Goal: Information Seeking & Learning: Understand process/instructions

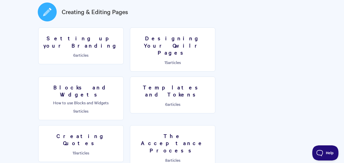
scroll to position [275, 0]
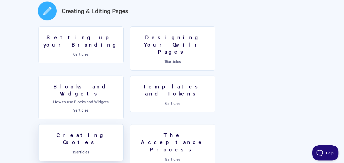
click at [120, 131] on h3 "Creating Quotes" at bounding box center [81, 138] width 79 height 14
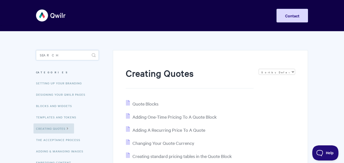
click at [65, 59] on input "Search" at bounding box center [67, 55] width 63 height 10
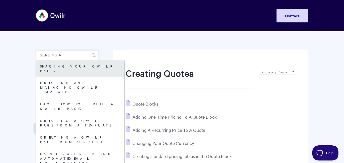
type input "sending a"
click at [63, 70] on link "Sharing your Qwilr Pages" at bounding box center [80, 68] width 88 height 17
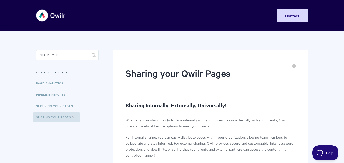
scroll to position [3, 0]
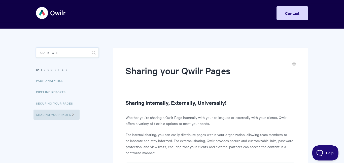
click at [74, 52] on input "Search" at bounding box center [67, 53] width 63 height 10
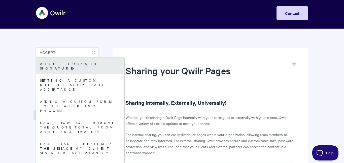
type input "accept"
click at [76, 67] on link "Accept Blocks (E-Signature)" at bounding box center [80, 65] width 88 height 17
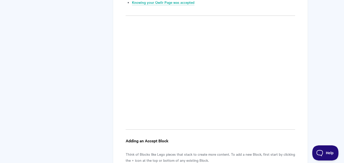
scroll to position [317, 0]
